Goal: Find specific page/section: Find specific page/section

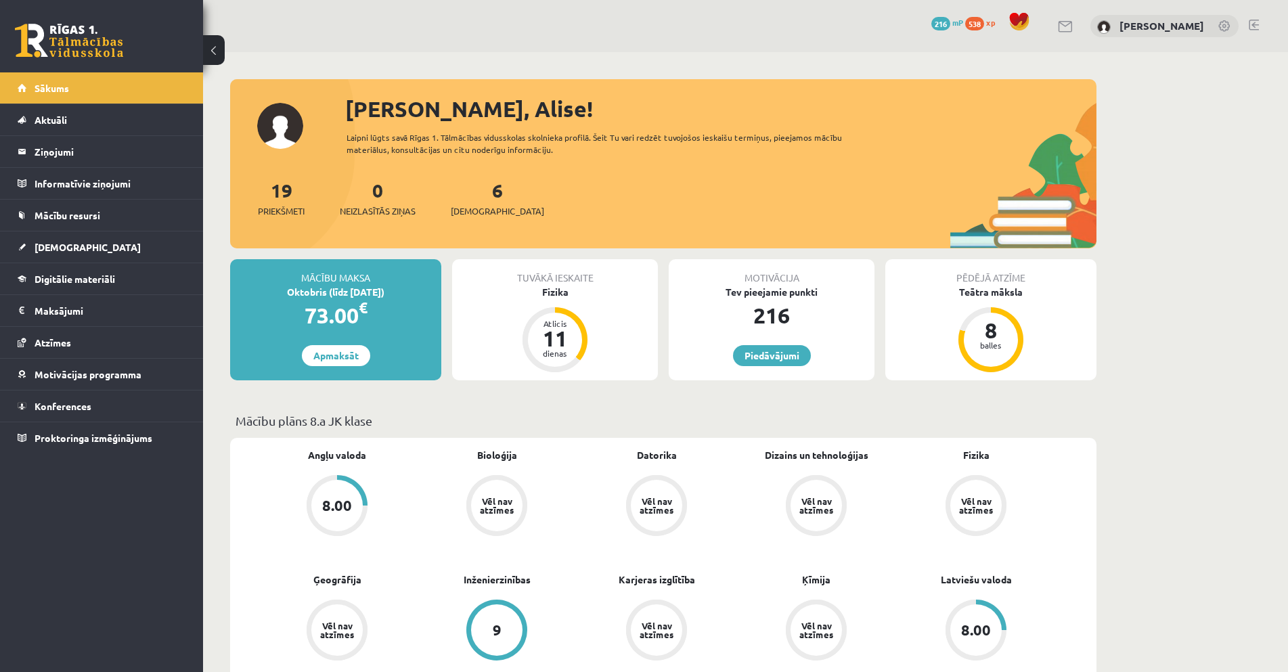
scroll to position [68, 0]
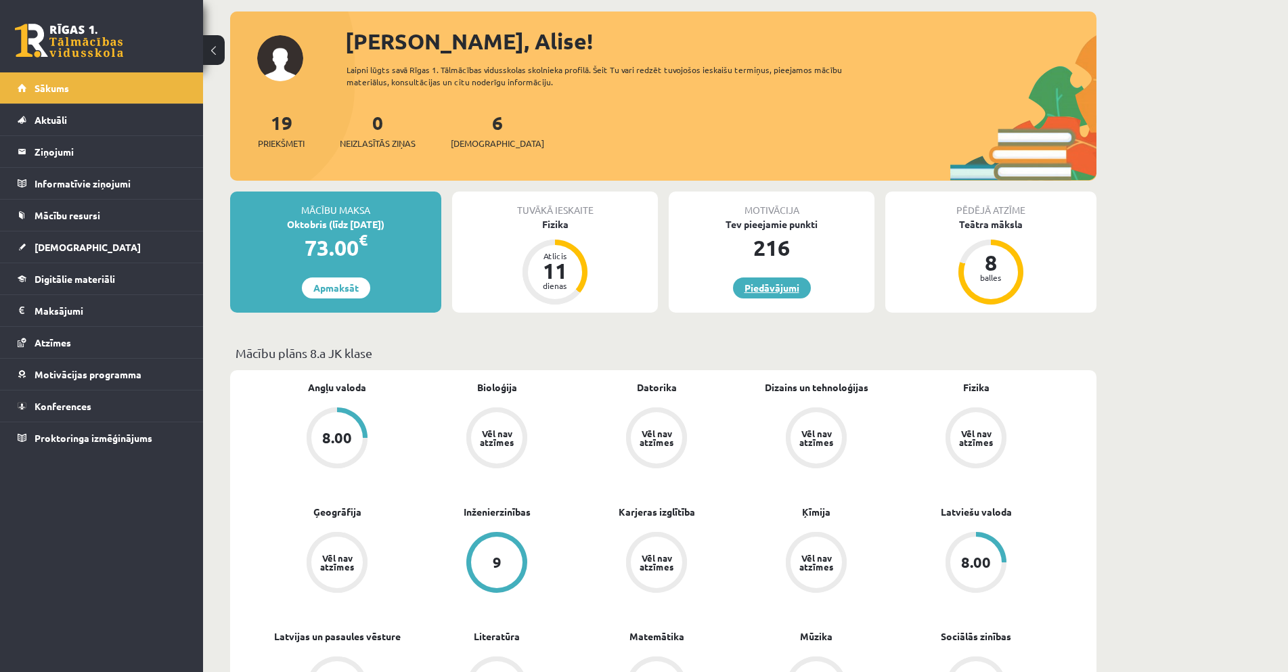
click at [754, 286] on link "Piedāvājumi" at bounding box center [772, 288] width 78 height 21
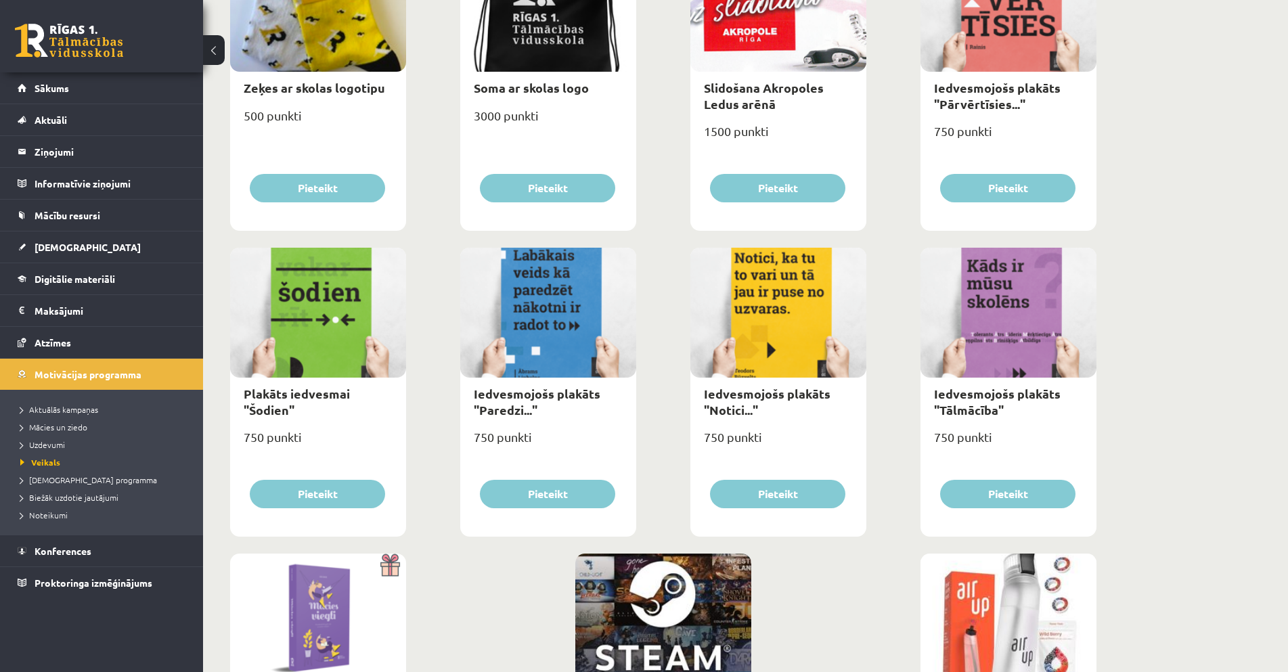
scroll to position [1408, 0]
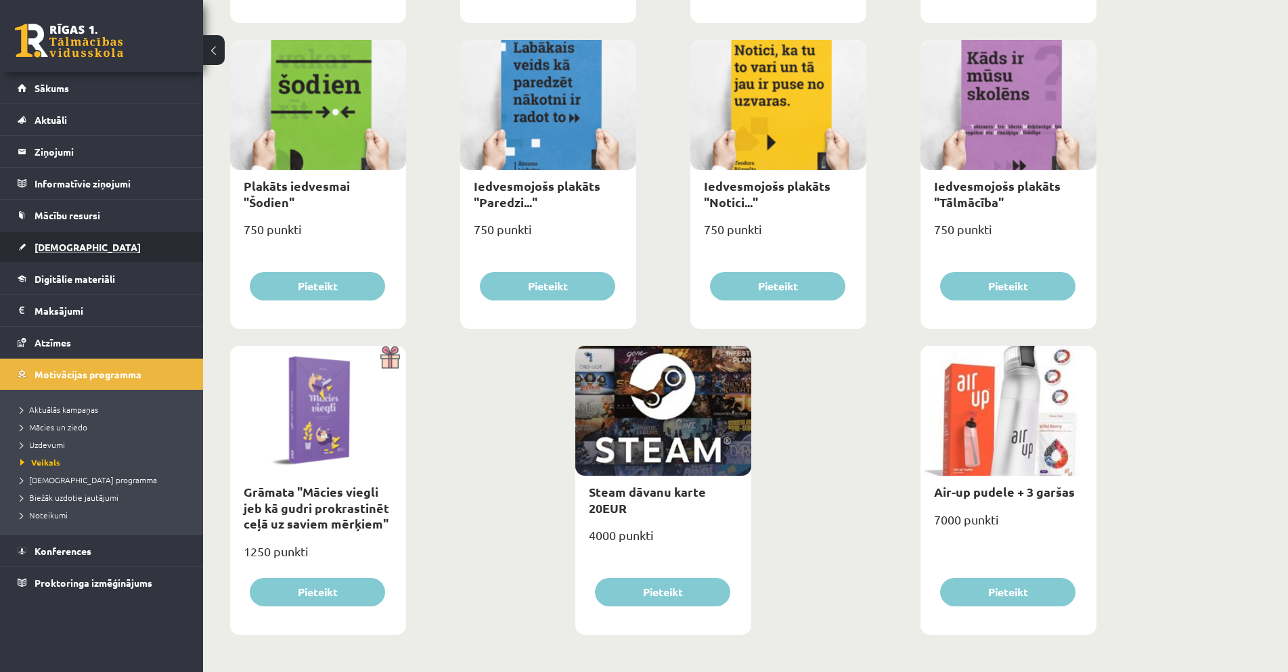
click at [129, 246] on link "[DEMOGRAPHIC_DATA]" at bounding box center [102, 247] width 169 height 31
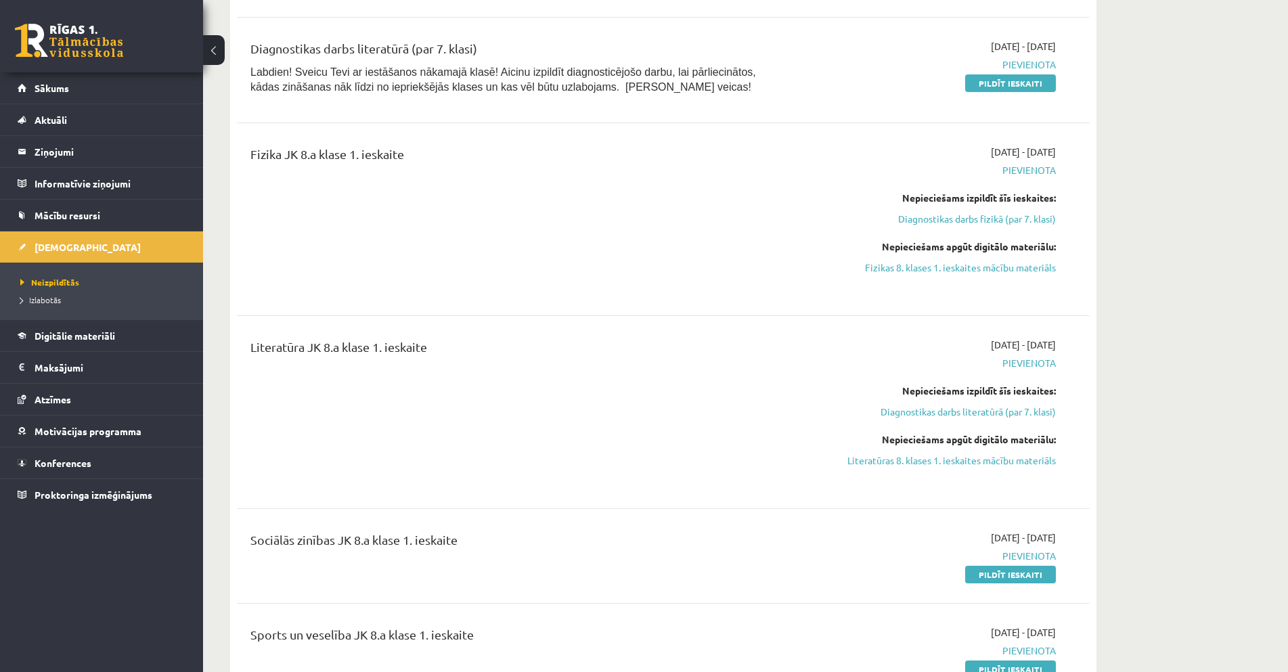
scroll to position [542, 0]
